Goal: Task Accomplishment & Management: Use online tool/utility

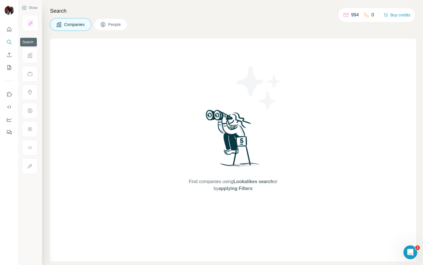
click at [4, 41] on div at bounding box center [9, 79] width 18 height 117
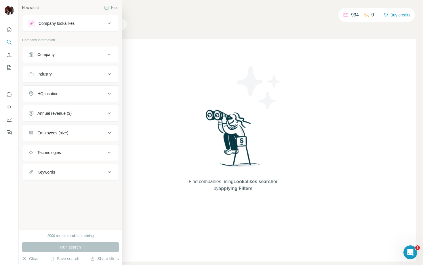
click at [42, 52] on div "Company" at bounding box center [45, 55] width 17 height 6
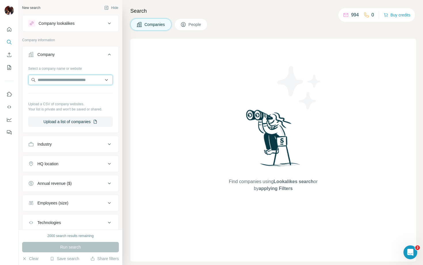
click at [51, 79] on input "text" at bounding box center [70, 80] width 85 height 10
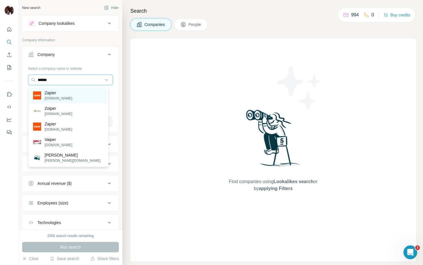
type input "******"
click at [58, 96] on p "[DOMAIN_NAME]" at bounding box center [59, 98] width 28 height 5
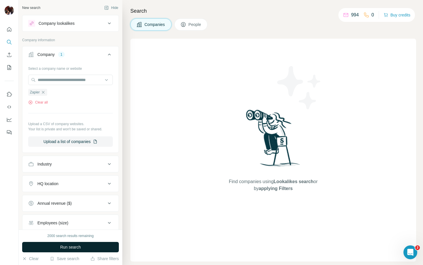
click at [85, 243] on button "Run search" at bounding box center [70, 247] width 97 height 10
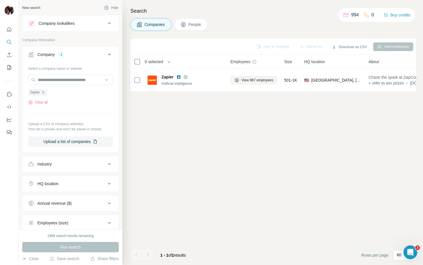
click at [196, 22] on span "People" at bounding box center [195, 25] width 13 height 6
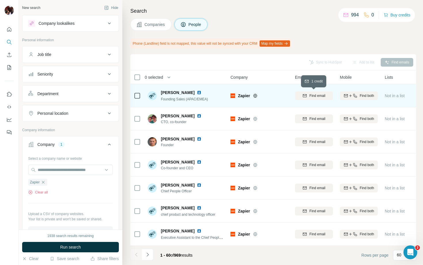
click at [313, 97] on span "Find email" at bounding box center [318, 95] width 16 height 5
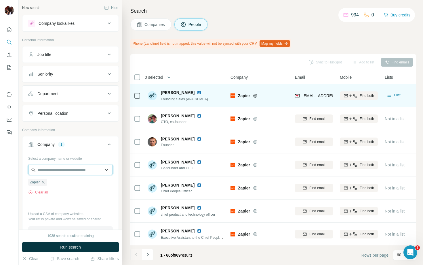
click at [57, 170] on input "text" at bounding box center [70, 169] width 85 height 10
type input "*********"
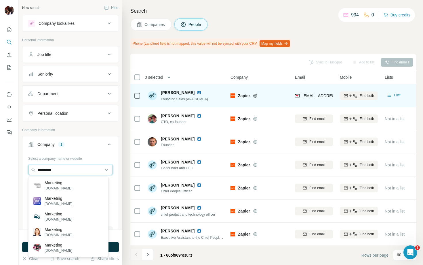
drag, startPoint x: 62, startPoint y: 171, endPoint x: 21, endPoint y: 167, distance: 41.7
click at [21, 167] on div "New search Hide Company lookalikes Personal information Job title Seniority Dep…" at bounding box center [71, 114] width 104 height 229
click at [76, 92] on div "Department" at bounding box center [67, 94] width 78 height 6
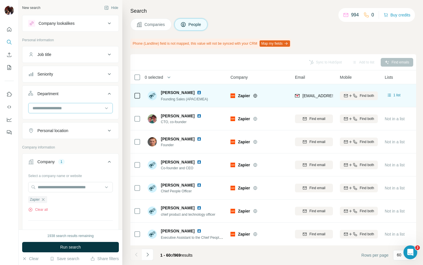
click at [66, 107] on input at bounding box center [67, 108] width 71 height 6
type input "******"
click at [52, 119] on p "Marketing and Advertising" at bounding box center [56, 121] width 46 height 6
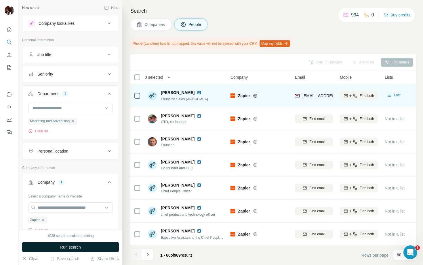
click at [67, 246] on span "Run search" at bounding box center [70, 247] width 21 height 6
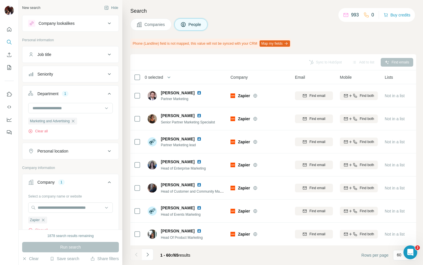
click at [63, 75] on div "Seniority" at bounding box center [67, 74] width 78 height 6
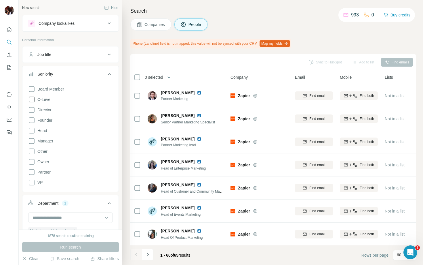
click at [34, 98] on icon at bounding box center [31, 99] width 7 height 7
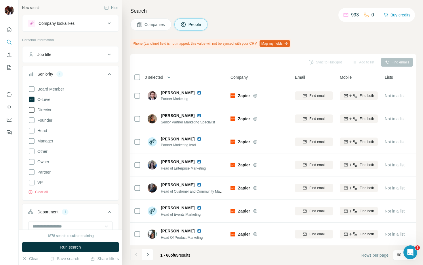
click at [33, 108] on icon at bounding box center [31, 109] width 7 height 7
click at [69, 247] on span "Run search" at bounding box center [70, 247] width 21 height 6
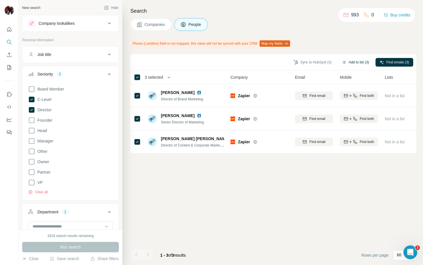
click at [361, 62] on button "Add to list (3)" at bounding box center [355, 62] width 35 height 9
click at [357, 61] on button "Add to list (3)" at bounding box center [355, 62] width 35 height 9
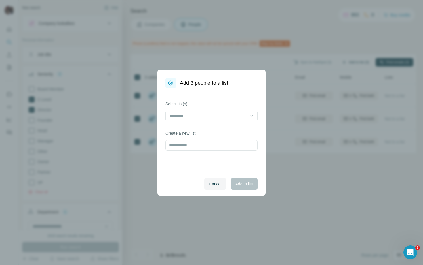
click at [357, 61] on div "Add 3 people to a list Select list(s) Create a new list Cancel Add to list" at bounding box center [211, 132] width 423 height 265
click at [193, 114] on input at bounding box center [208, 116] width 78 height 6
click at [206, 102] on label "Select list(s)" at bounding box center [212, 104] width 92 height 6
click at [200, 147] on input "text" at bounding box center [212, 145] width 92 height 10
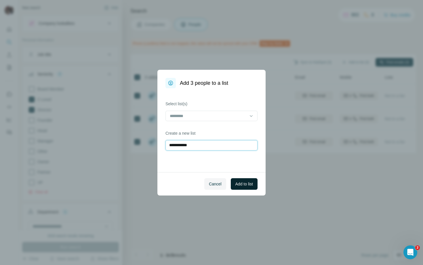
type input "**********"
click at [249, 185] on span "Add to list" at bounding box center [245, 184] width 18 height 6
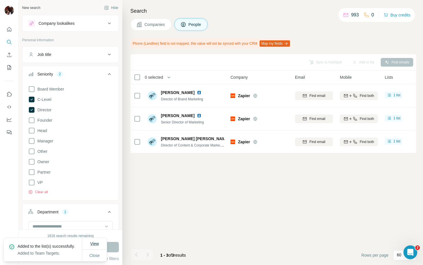
click at [90, 242] on span "View" at bounding box center [94, 243] width 9 height 5
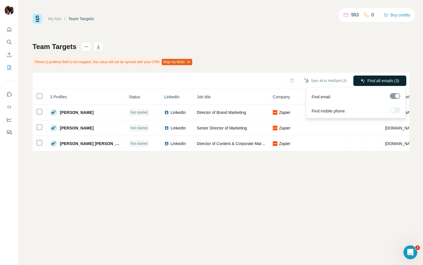
click at [372, 80] on span "Find all emails (3)" at bounding box center [384, 81] width 32 height 6
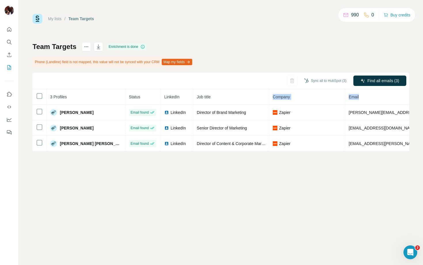
drag, startPoint x: 339, startPoint y: 96, endPoint x: 296, endPoint y: 93, distance: 43.6
click at [296, 93] on tr "3 Profiles Status LinkedIn Job title Company Email Mobile Company website Landl…" at bounding box center [332, 97] width 598 height 16
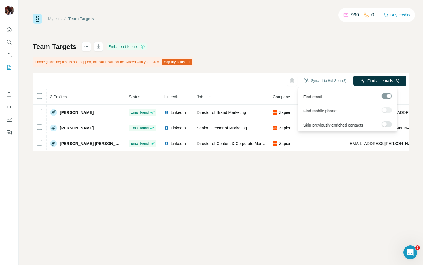
click at [390, 110] on div at bounding box center [387, 110] width 10 height 6
click at [389, 109] on div at bounding box center [387, 110] width 10 height 6
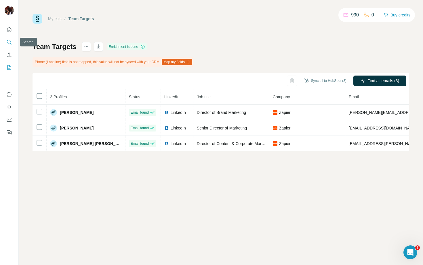
click at [8, 43] on icon "Search" at bounding box center [9, 42] width 6 height 6
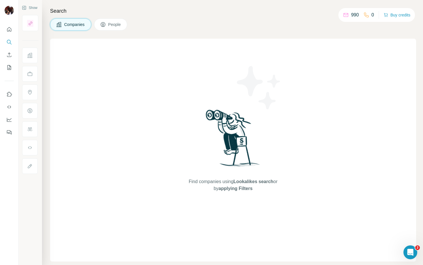
click at [71, 26] on span "Companies" at bounding box center [74, 25] width 21 height 6
click at [77, 26] on span "Companies" at bounding box center [74, 25] width 21 height 6
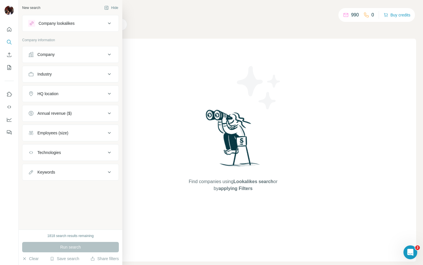
click at [59, 55] on div "Company" at bounding box center [67, 55] width 78 height 6
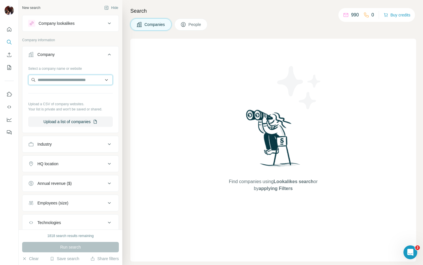
click at [60, 79] on input "text" at bounding box center [70, 80] width 85 height 10
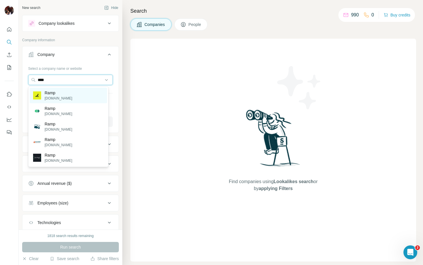
type input "****"
click at [62, 94] on div "Ramp [DOMAIN_NAME]" at bounding box center [68, 96] width 77 height 16
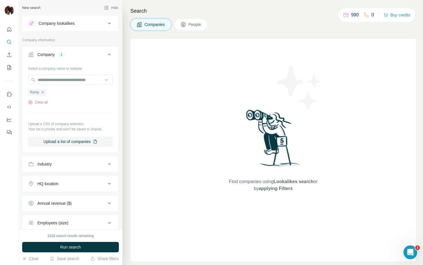
click at [190, 22] on span "People" at bounding box center [195, 25] width 13 height 6
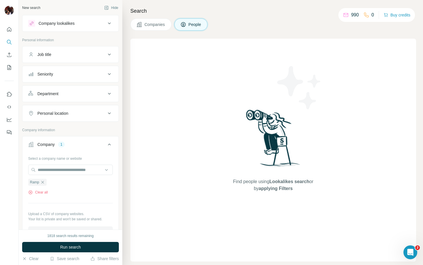
click at [62, 94] on div "Department" at bounding box center [67, 94] width 78 height 6
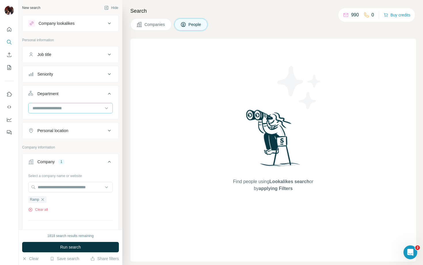
click at [60, 109] on input at bounding box center [67, 108] width 71 height 6
type input "*********"
click at [54, 121] on p "Marketing and Advertising" at bounding box center [56, 121] width 46 height 6
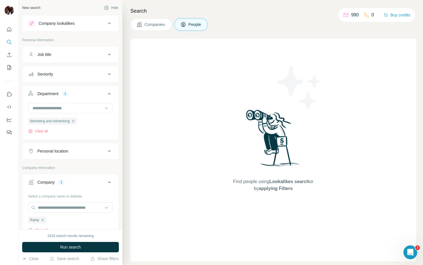
click at [59, 73] on div "Seniority" at bounding box center [67, 74] width 78 height 6
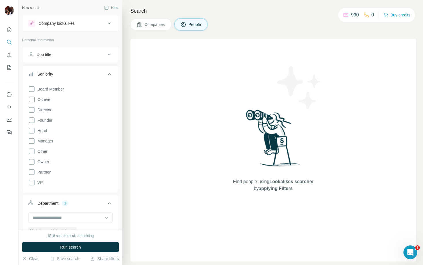
click at [32, 97] on icon at bounding box center [32, 99] width 6 height 6
click at [32, 110] on icon at bounding box center [31, 109] width 7 height 7
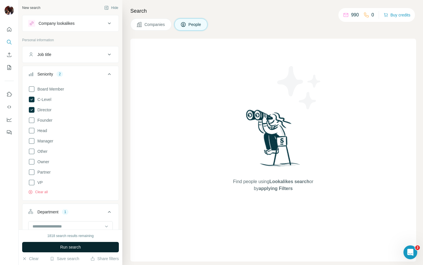
click at [76, 248] on span "Run search" at bounding box center [70, 247] width 21 height 6
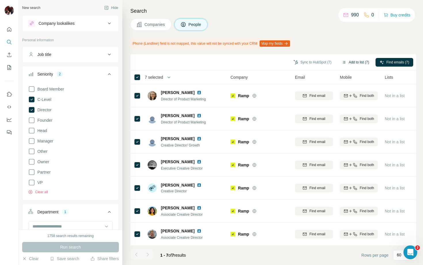
click at [352, 61] on button "Add to list (7)" at bounding box center [355, 62] width 35 height 9
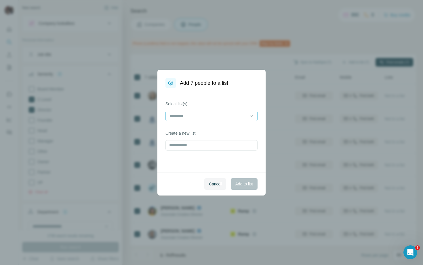
click at [202, 117] on input at bounding box center [208, 116] width 78 height 6
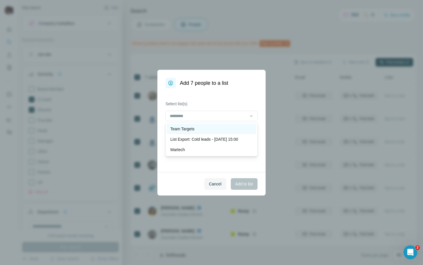
click at [198, 127] on div "Team Targets" at bounding box center [211, 129] width 82 height 6
click at [237, 183] on span "Add to list" at bounding box center [245, 184] width 18 height 6
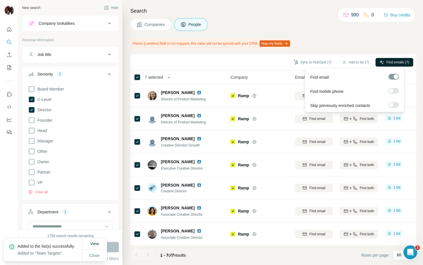
click at [392, 62] on span "Find emails (7)" at bounding box center [398, 62] width 23 height 5
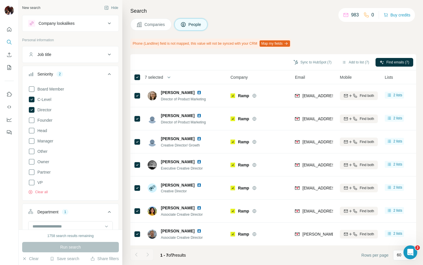
click at [160, 49] on div "Search Companies People Phone (Landline) field is not mapped, this value will n…" at bounding box center [272, 132] width 301 height 265
click at [289, 43] on icon "button" at bounding box center [286, 43] width 5 height 5
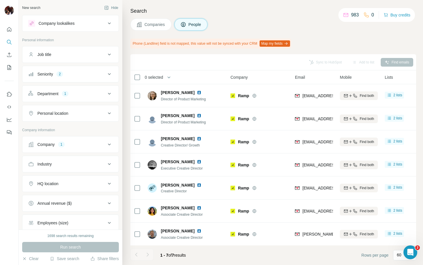
click at [161, 23] on span "Companies" at bounding box center [155, 25] width 21 height 6
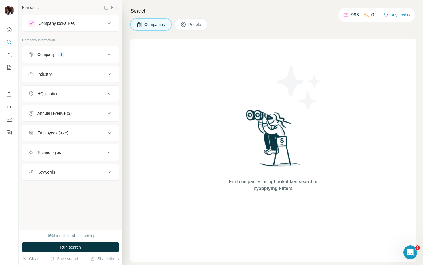
click at [69, 53] on div "Company 1" at bounding box center [67, 55] width 78 height 6
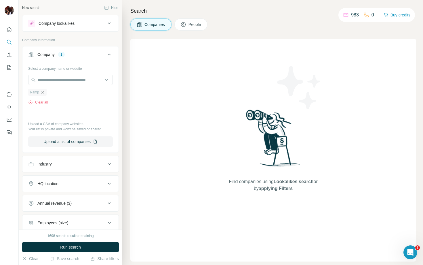
click at [43, 93] on icon "button" at bounding box center [42, 92] width 3 height 3
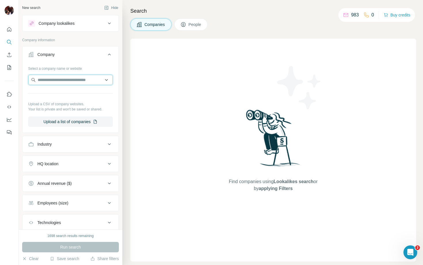
paste input "*********"
type input "*********"
click at [70, 249] on div "Run search" at bounding box center [70, 247] width 97 height 10
click at [56, 78] on input "text" at bounding box center [70, 80] width 85 height 10
paste input "*********"
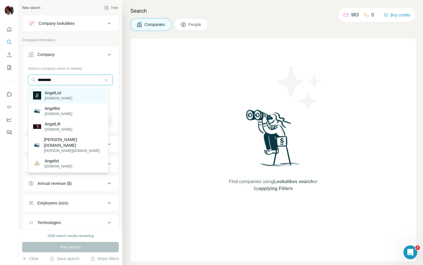
type input "*********"
click at [70, 99] on div "AngelList angellist.com" at bounding box center [68, 96] width 77 height 16
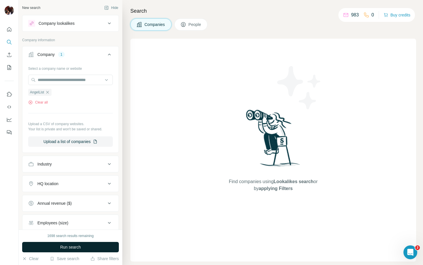
click at [79, 247] on span "Run search" at bounding box center [70, 247] width 21 height 6
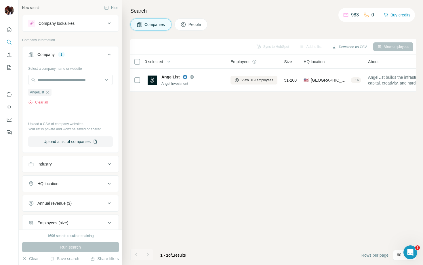
click at [194, 26] on span "People" at bounding box center [195, 25] width 13 height 6
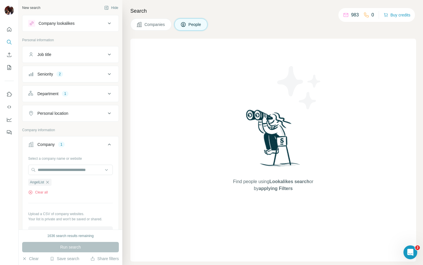
click at [78, 94] on div "Department 1" at bounding box center [67, 94] width 78 height 6
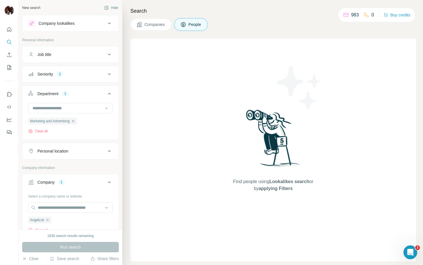
click at [81, 76] on div "Seniority 2" at bounding box center [67, 74] width 78 height 6
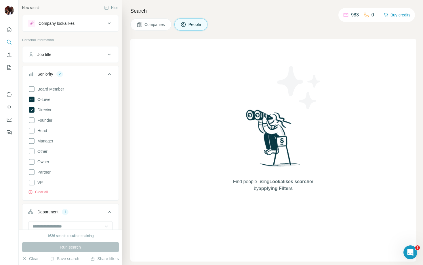
click at [176, 112] on div "Find people using Lookalikes search or by applying Filters" at bounding box center [273, 150] width 286 height 223
drag, startPoint x: 32, startPoint y: 100, endPoint x: 33, endPoint y: 106, distance: 6.1
click at [32, 100] on icon at bounding box center [32, 99] width 6 height 6
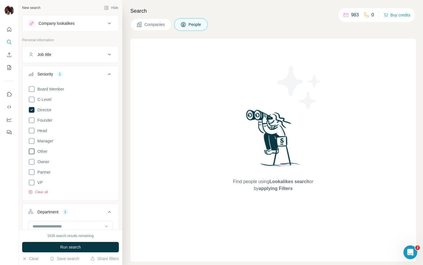
drag, startPoint x: 32, startPoint y: 109, endPoint x: 42, endPoint y: 148, distance: 40.6
click at [33, 109] on icon at bounding box center [31, 109] width 7 height 7
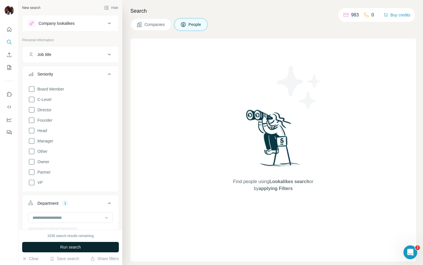
click at [69, 245] on span "Run search" at bounding box center [70, 247] width 21 height 6
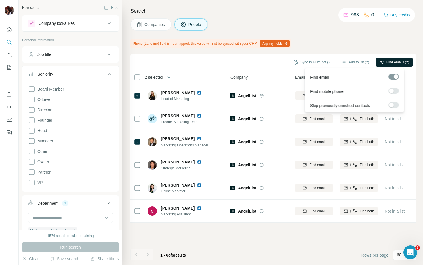
click at [384, 61] on button "Find emails (2)" at bounding box center [395, 62] width 38 height 9
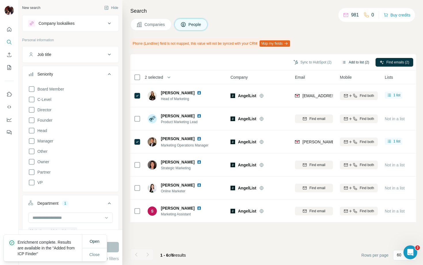
click at [351, 61] on button "Add to list (2)" at bounding box center [355, 62] width 35 height 9
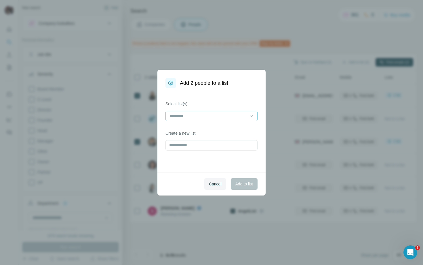
click at [212, 116] on input at bounding box center [208, 116] width 78 height 6
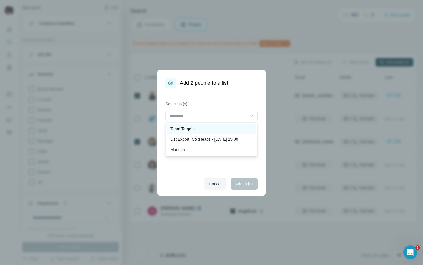
click at [211, 125] on div "Team Targets" at bounding box center [211, 129] width 89 height 10
click at [240, 190] on div "Cancel Add to list" at bounding box center [212, 183] width 108 height 23
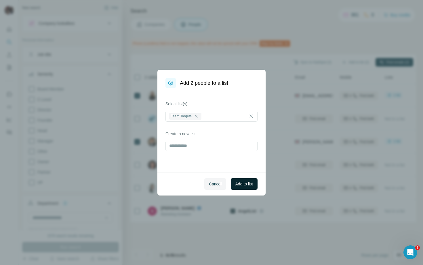
click at [244, 182] on span "Add to list" at bounding box center [245, 184] width 18 height 6
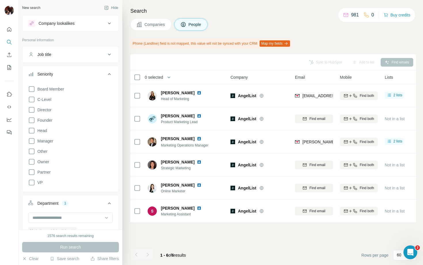
click at [286, 44] on button "Map my fields" at bounding box center [275, 43] width 31 height 6
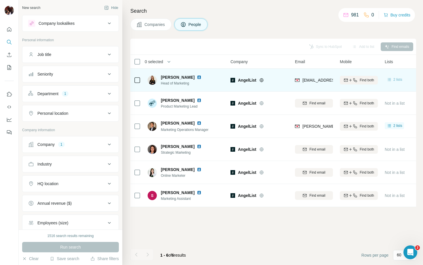
click at [396, 79] on span "2 lists" at bounding box center [398, 79] width 9 height 5
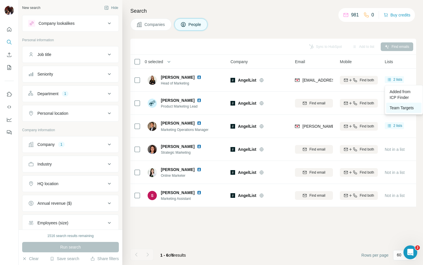
click at [402, 107] on span "Team Targets" at bounding box center [402, 107] width 24 height 5
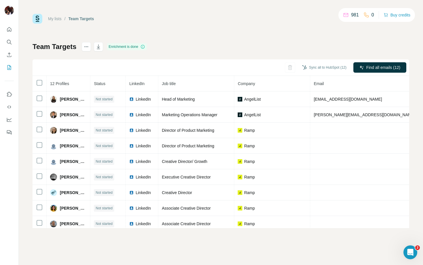
drag, startPoint x: 364, startPoint y: 68, endPoint x: 324, endPoint y: 56, distance: 41.5
click at [324, 56] on div "Team Targets Enrichment is done Sync all to HubSpot (12) Find all emails (12) 1…" at bounding box center [221, 135] width 377 height 186
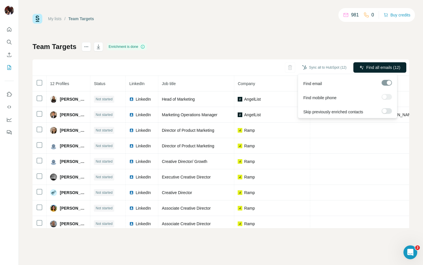
click at [370, 67] on span "Find all emails (12)" at bounding box center [384, 68] width 34 height 6
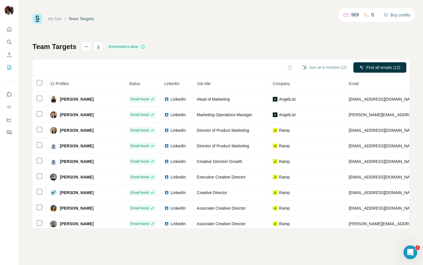
click at [394, 13] on button "Buy credits" at bounding box center [397, 15] width 27 height 8
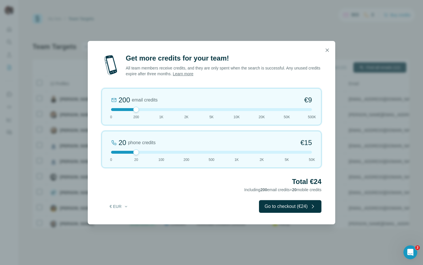
click at [186, 152] on div at bounding box center [211, 152] width 201 height 3
click at [162, 153] on div at bounding box center [211, 152] width 201 height 3
click at [146, 180] on h2 "Total €81" at bounding box center [212, 181] width 220 height 9
click at [127, 206] on icon "button" at bounding box center [126, 206] width 2 height 1
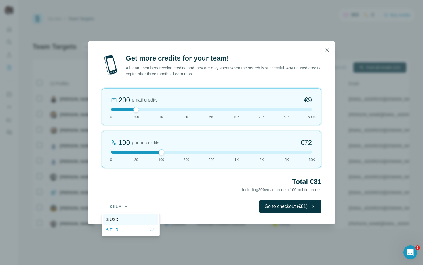
click at [124, 219] on div "$ USD" at bounding box center [131, 219] width 48 height 6
click at [186, 153] on div at bounding box center [211, 152] width 201 height 3
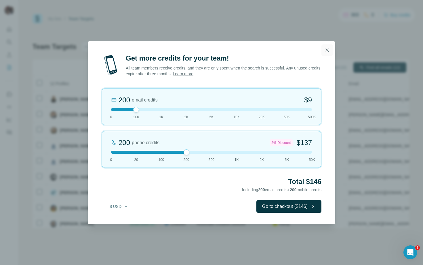
click at [327, 47] on icon "button" at bounding box center [328, 50] width 6 height 6
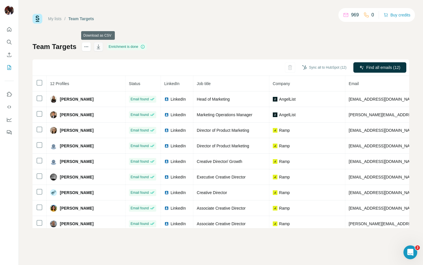
click at [98, 47] on icon "button" at bounding box center [98, 47] width 3 height 2
